Goal: Use online tool/utility: Utilize a website feature to perform a specific function

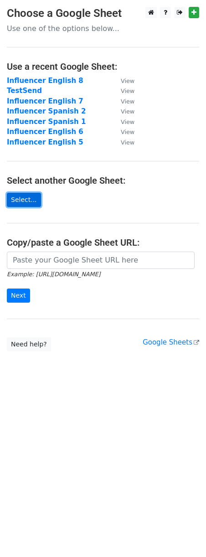
click at [22, 194] on link "Select..." at bounding box center [24, 200] width 34 height 14
click at [29, 201] on link "Select..." at bounding box center [24, 200] width 34 height 14
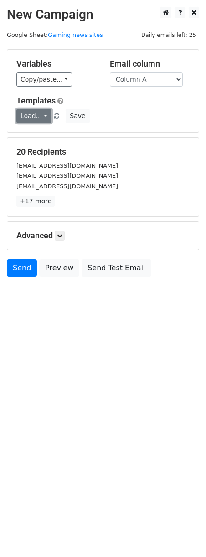
click at [41, 115] on link "Load..." at bounding box center [33, 116] width 35 height 14
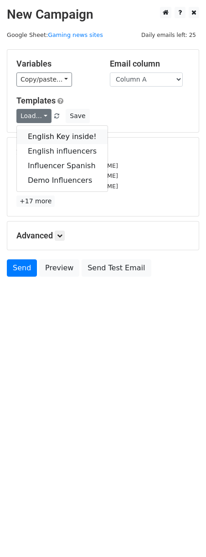
click at [61, 138] on link "English Key inside!" at bounding box center [62, 136] width 91 height 15
